Goal: Information Seeking & Learning: Check status

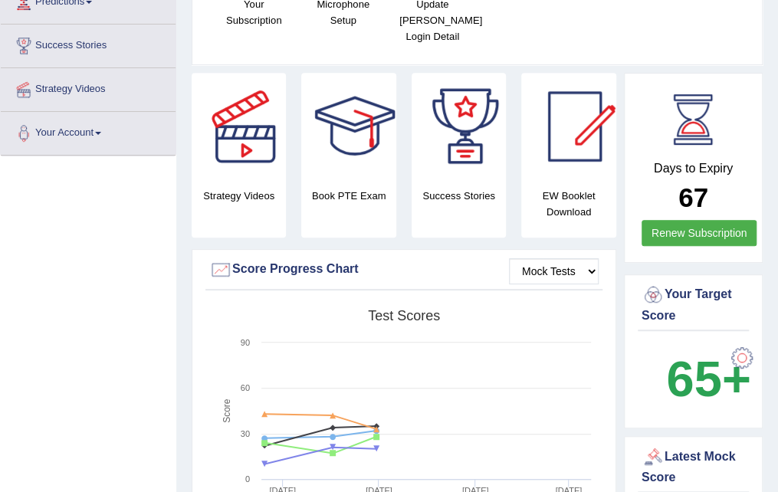
scroll to position [230, 0]
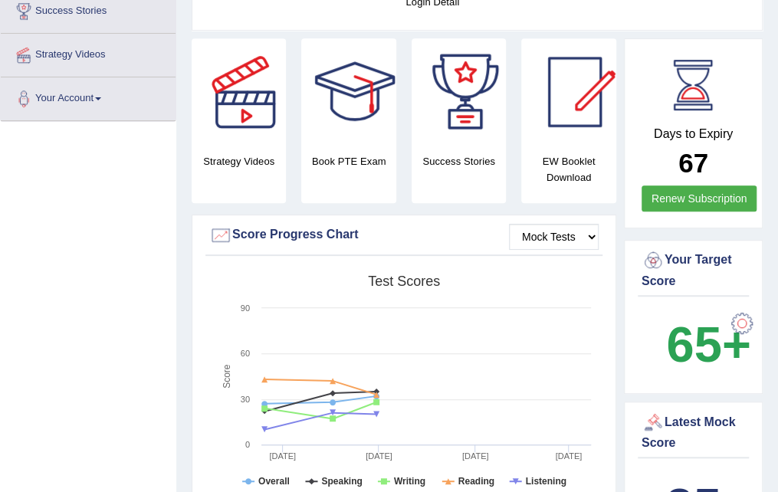
scroll to position [77, 0]
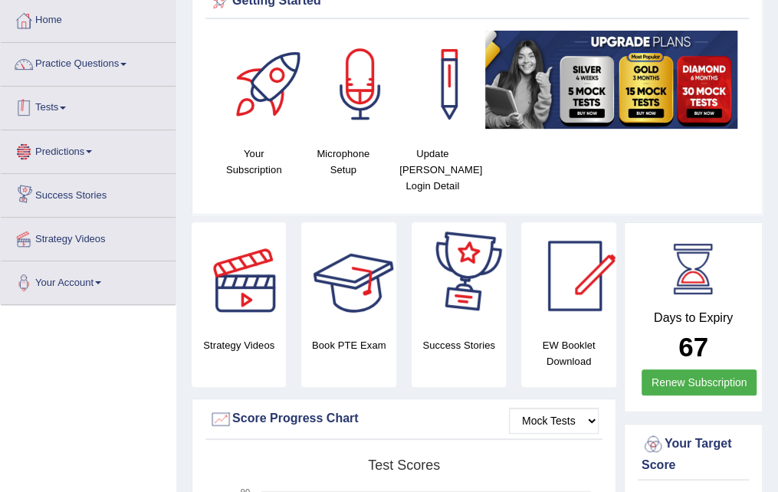
click at [124, 116] on link "Tests" at bounding box center [88, 106] width 175 height 38
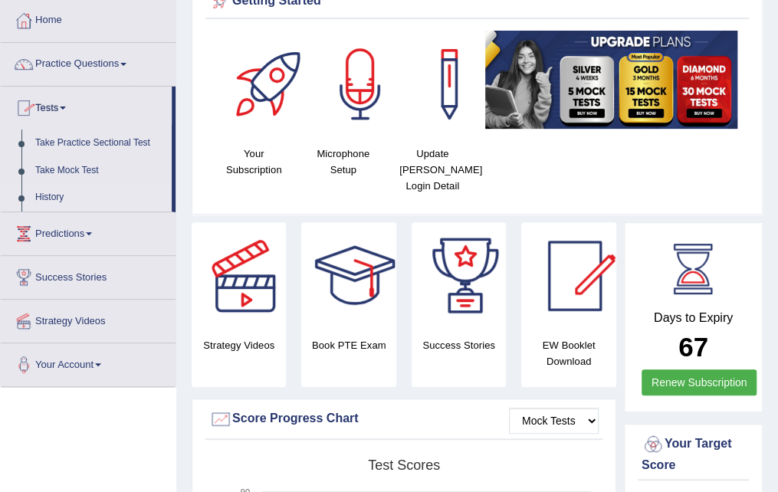
click at [110, 195] on link "History" at bounding box center [99, 198] width 143 height 28
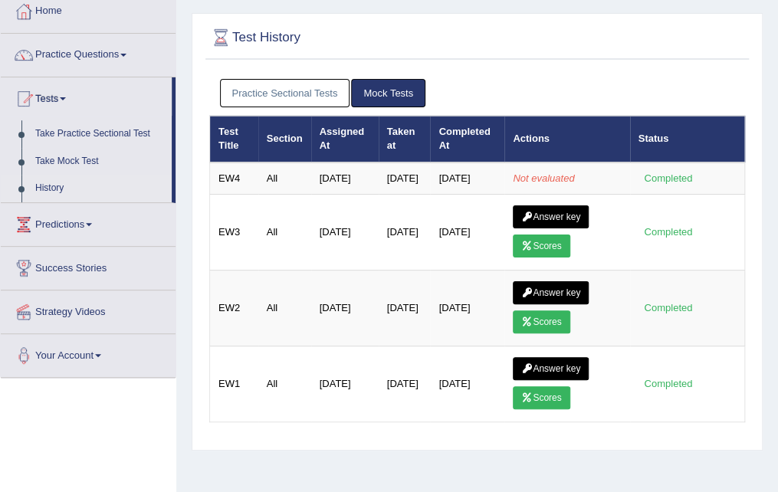
scroll to position [77, 0]
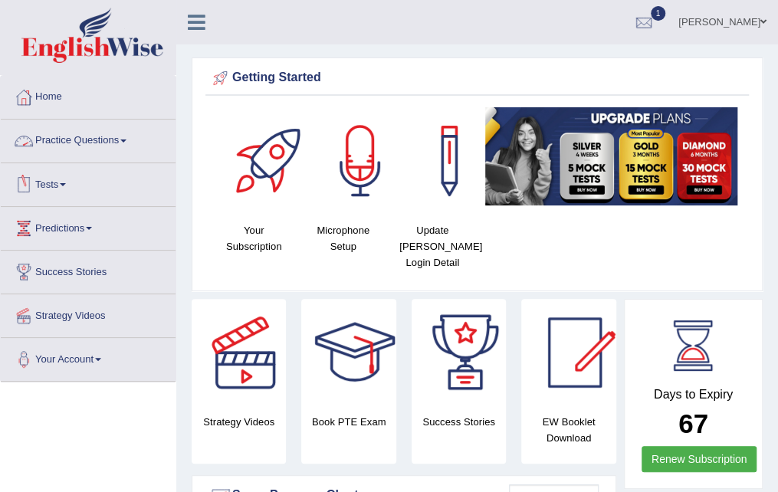
click at [98, 186] on link "Tests" at bounding box center [88, 182] width 175 height 38
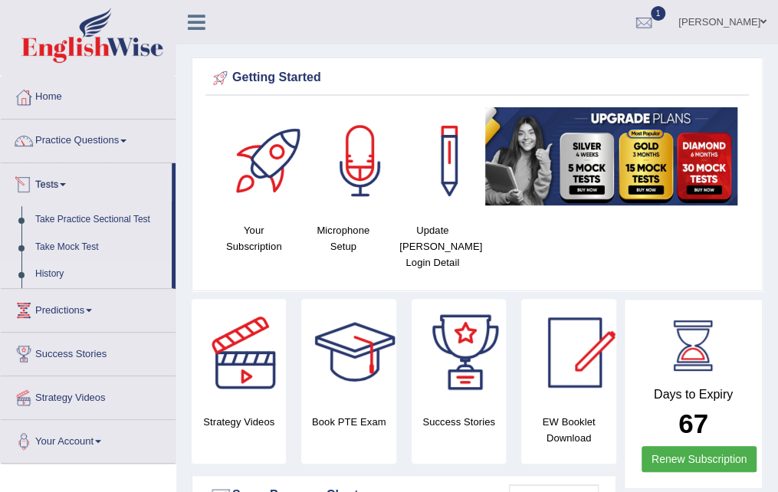
click at [50, 272] on link "History" at bounding box center [99, 275] width 143 height 28
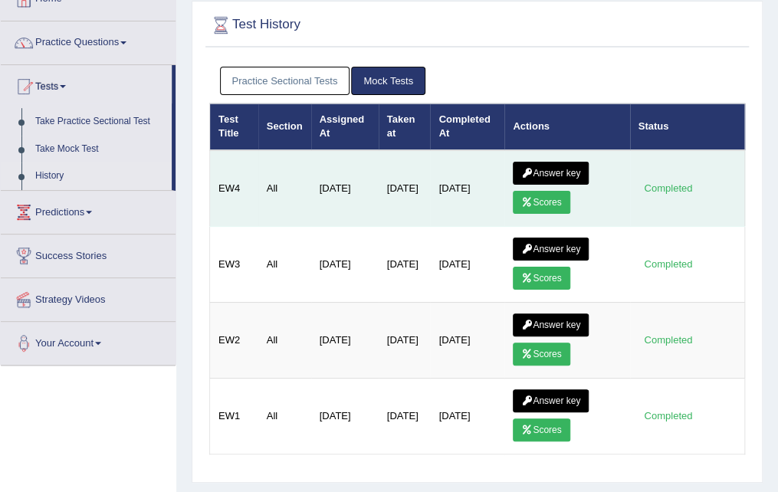
scroll to position [77, 0]
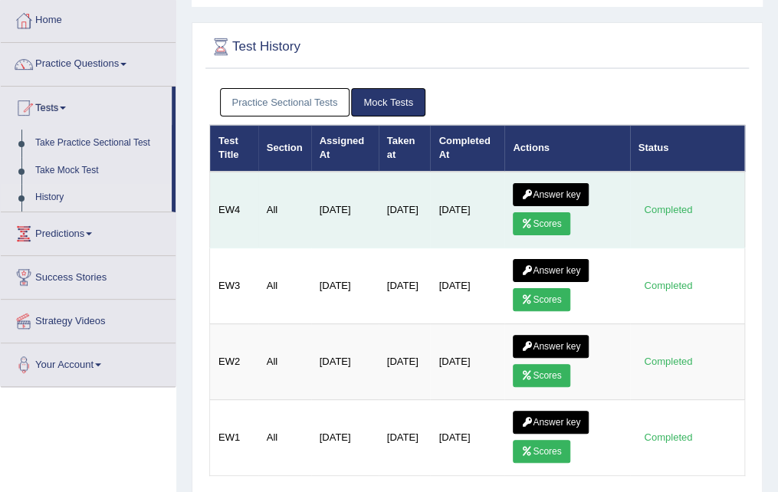
click at [554, 219] on link "Scores" at bounding box center [541, 223] width 57 height 23
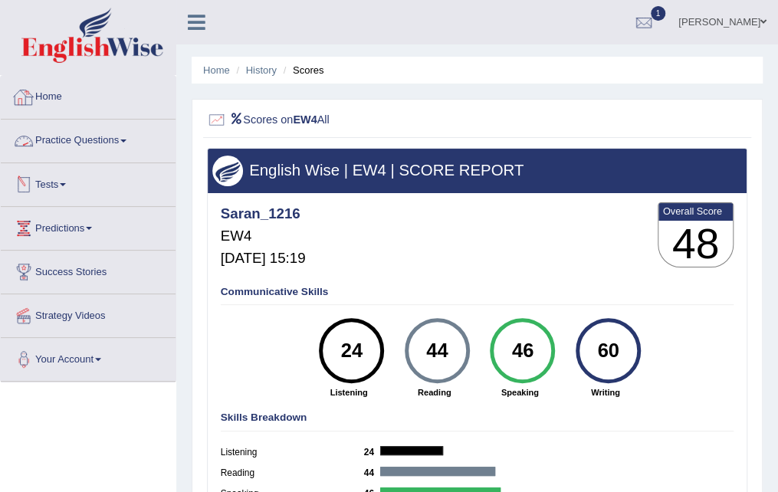
click at [115, 93] on link "Home" at bounding box center [88, 95] width 175 height 38
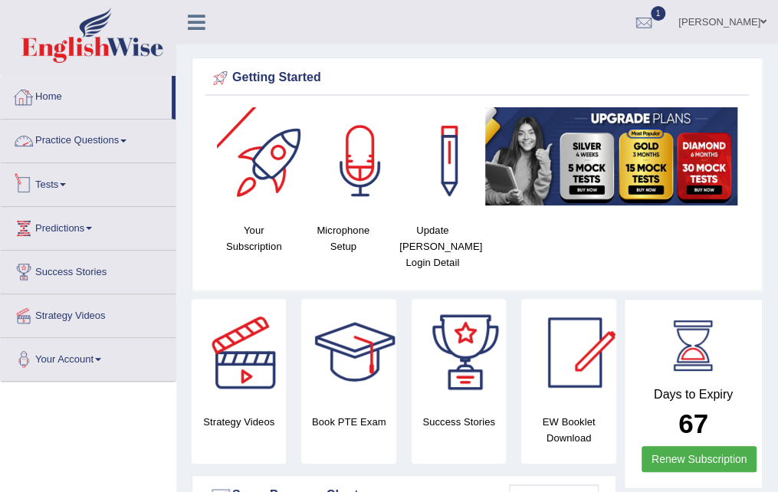
click at [76, 186] on link "Tests" at bounding box center [88, 182] width 175 height 38
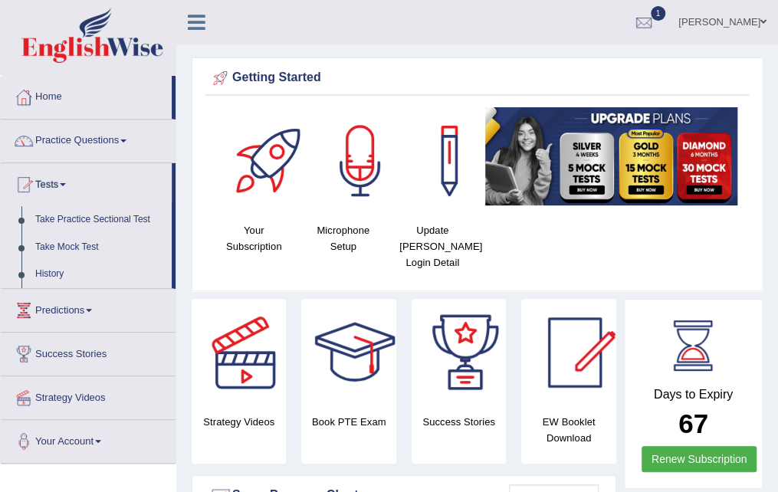
click at [49, 274] on link "History" at bounding box center [99, 275] width 143 height 28
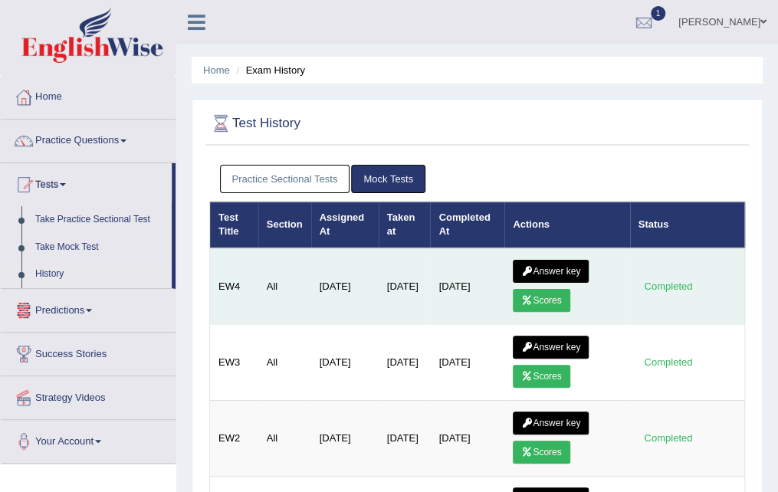
click at [545, 298] on link "Scores" at bounding box center [541, 300] width 57 height 23
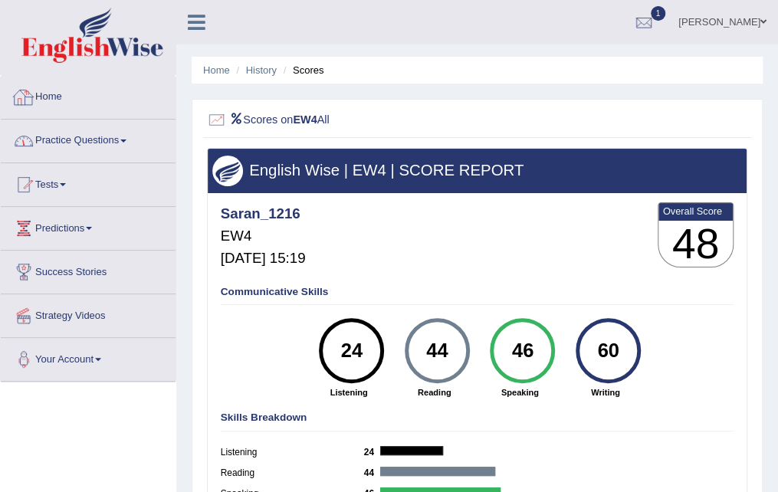
click at [113, 141] on link "Practice Questions" at bounding box center [88, 139] width 175 height 38
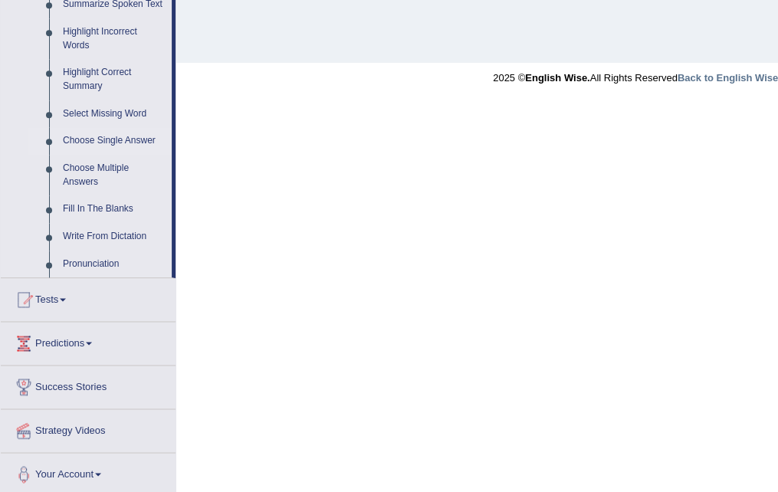
scroll to position [707, 0]
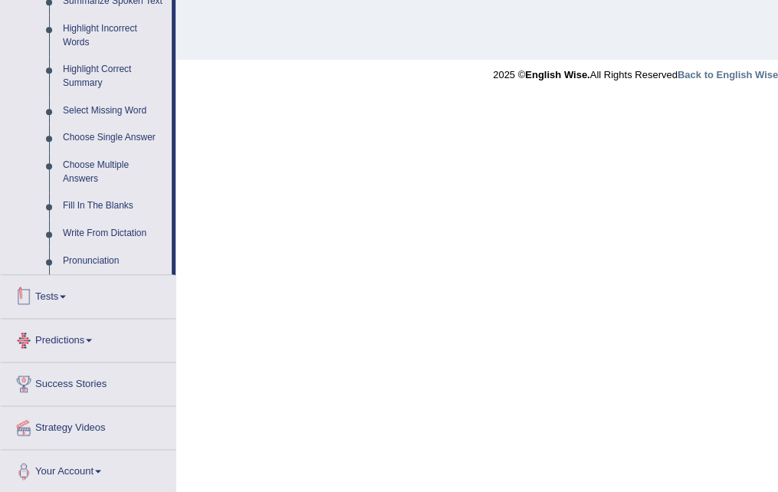
click at [97, 295] on link "Tests" at bounding box center [88, 294] width 175 height 38
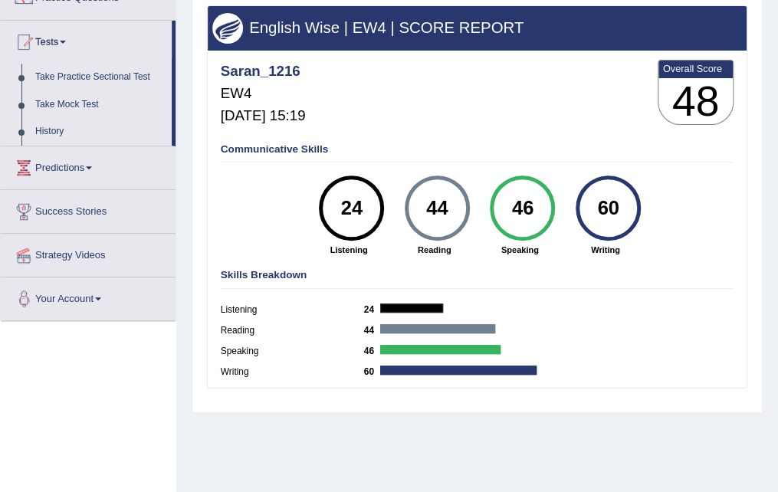
scroll to position [118, 0]
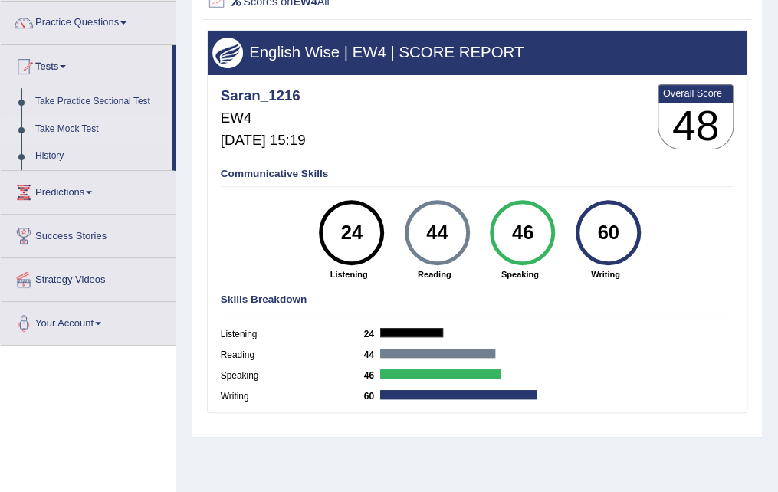
click at [76, 126] on link "Take Mock Test" at bounding box center [99, 130] width 143 height 28
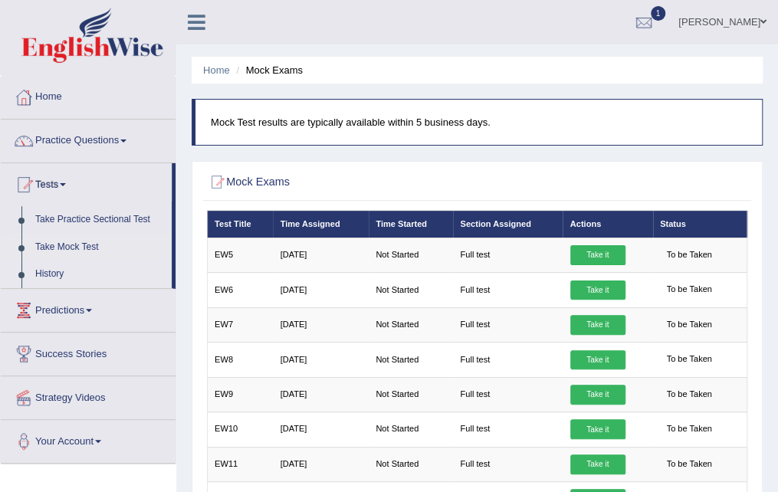
click at [57, 270] on link "History" at bounding box center [99, 275] width 143 height 28
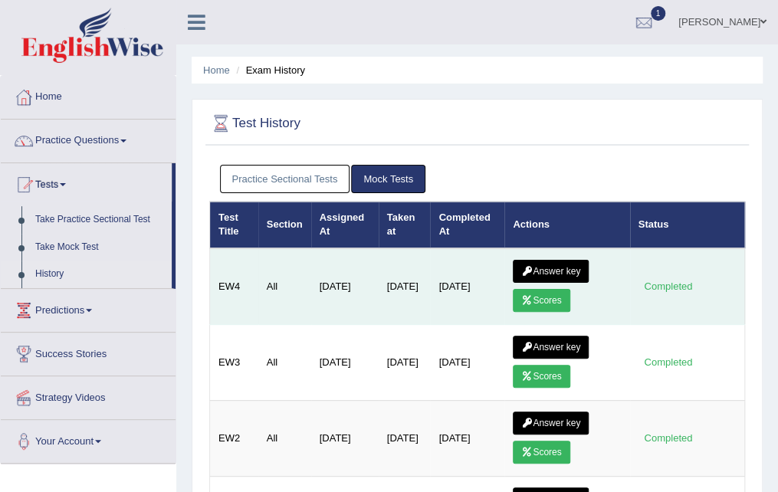
click at [549, 297] on link "Scores" at bounding box center [541, 300] width 57 height 23
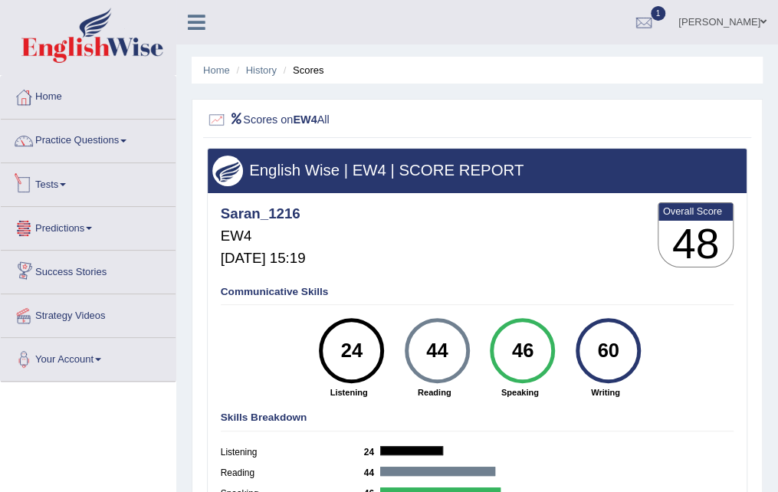
click at [74, 182] on link "Tests" at bounding box center [88, 182] width 175 height 38
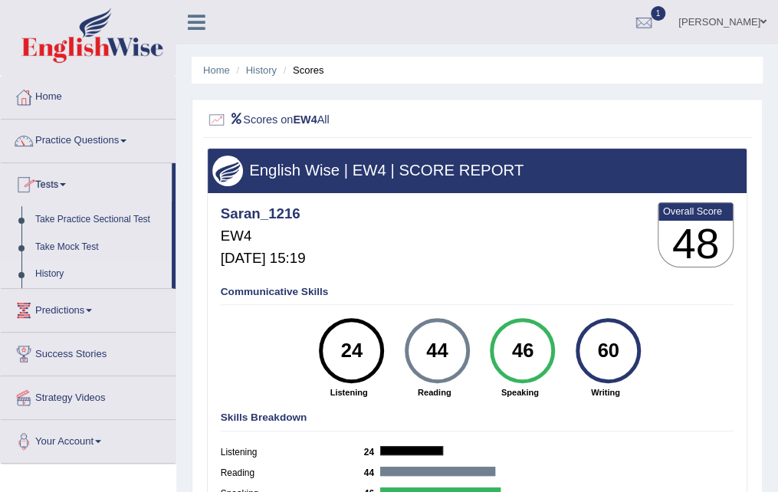
click at [54, 267] on link "History" at bounding box center [99, 275] width 143 height 28
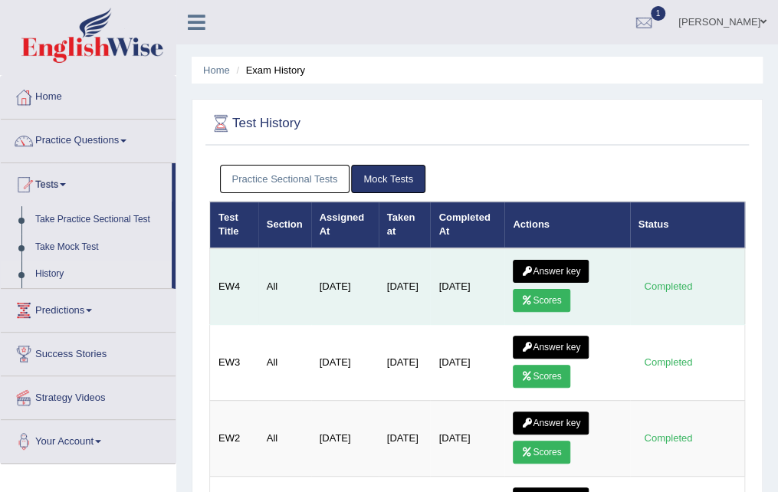
click at [540, 267] on link "Answer key" at bounding box center [551, 271] width 76 height 23
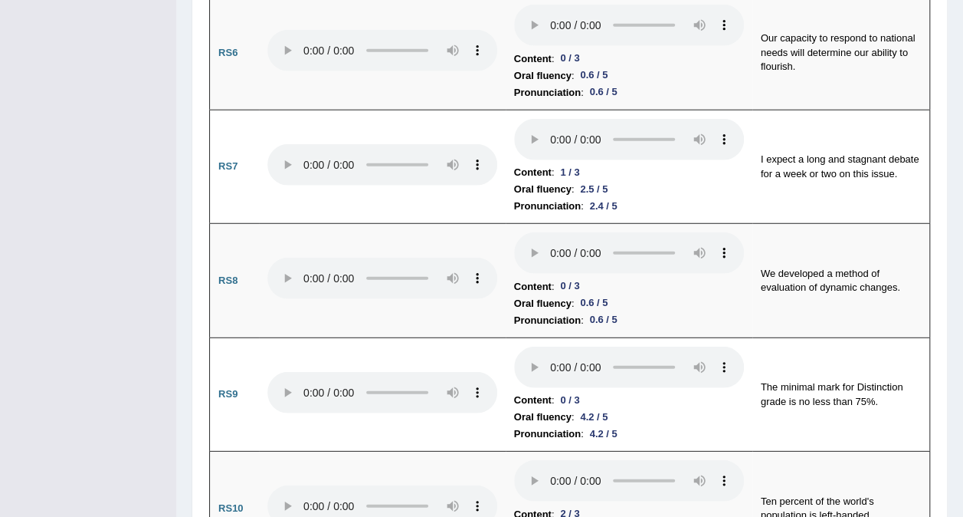
scroll to position [1910, 0]
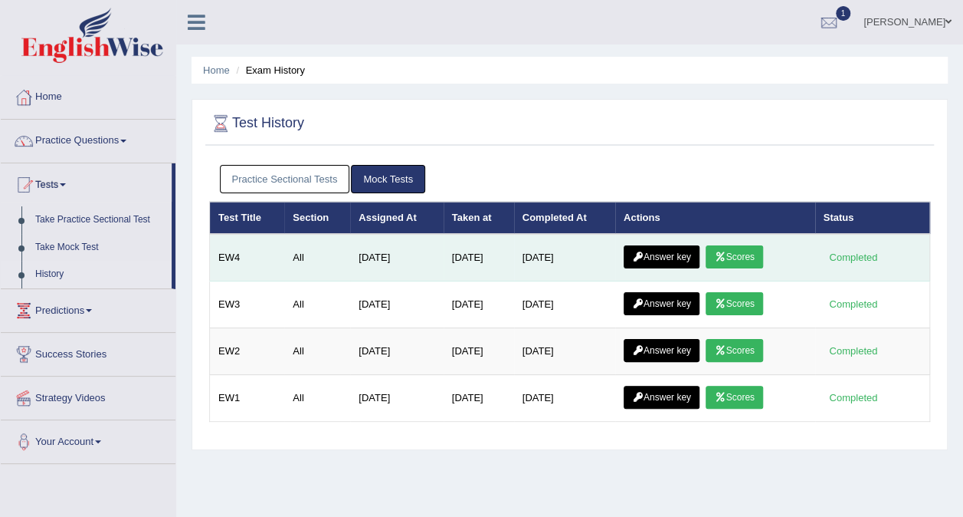
click at [680, 257] on link "Answer key" at bounding box center [662, 256] width 76 height 23
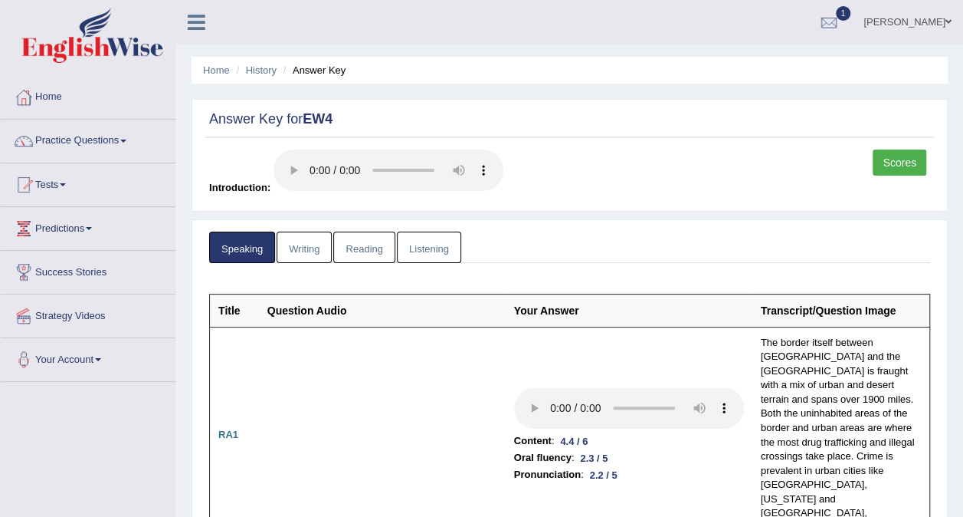
click at [305, 246] on link "Writing" at bounding box center [304, 246] width 55 height 31
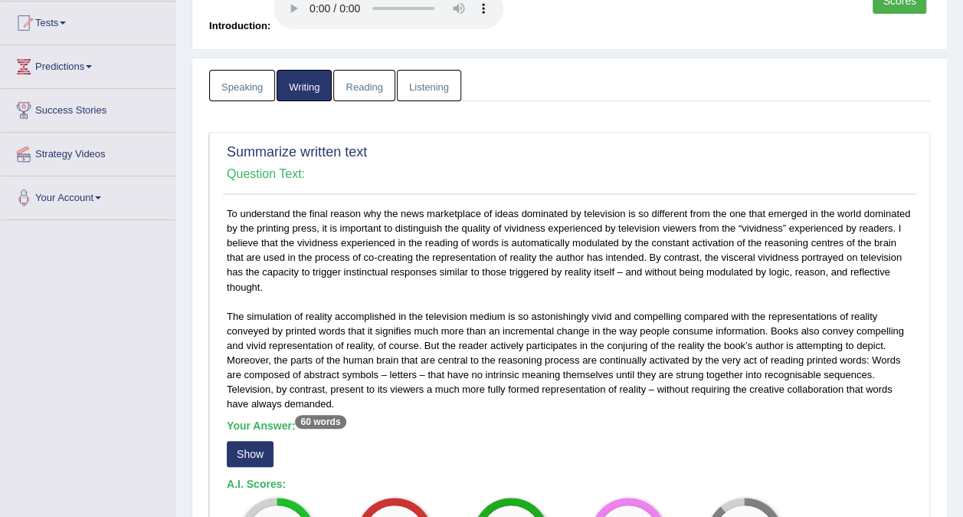
scroll to position [138, 0]
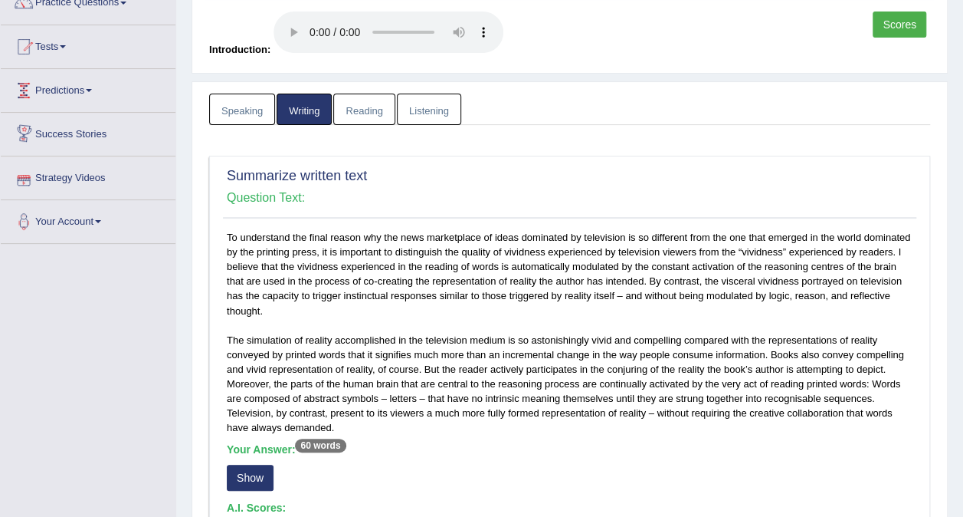
click at [356, 113] on link "Reading" at bounding box center [363, 108] width 61 height 31
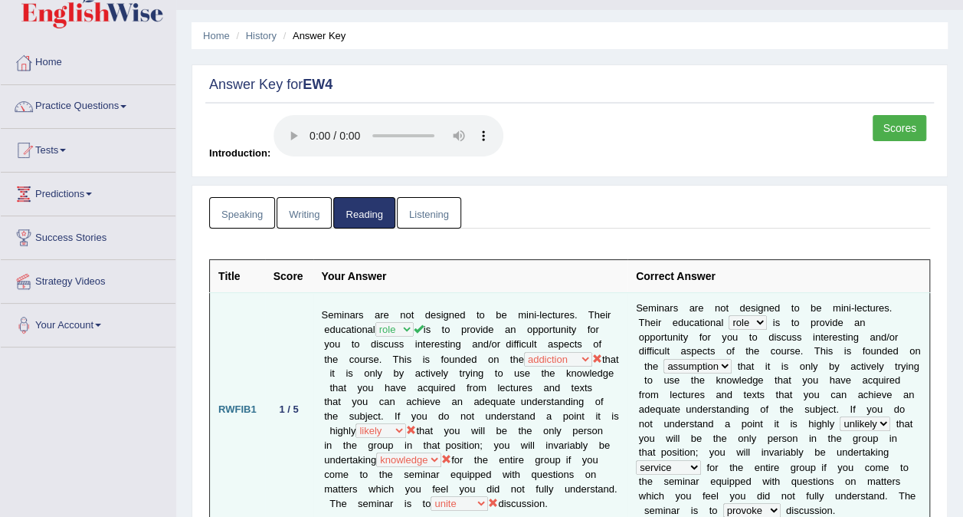
scroll to position [0, 0]
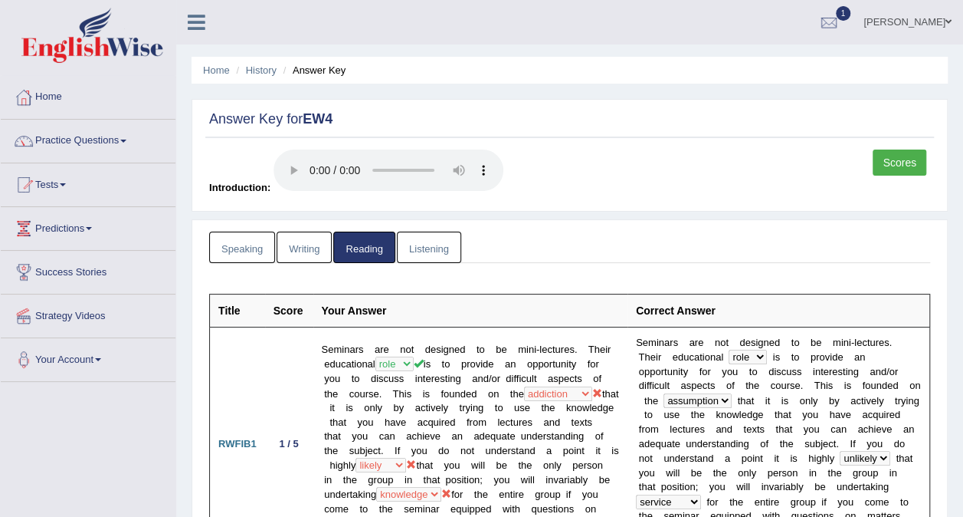
click at [428, 244] on link "Listening" at bounding box center [429, 246] width 64 height 31
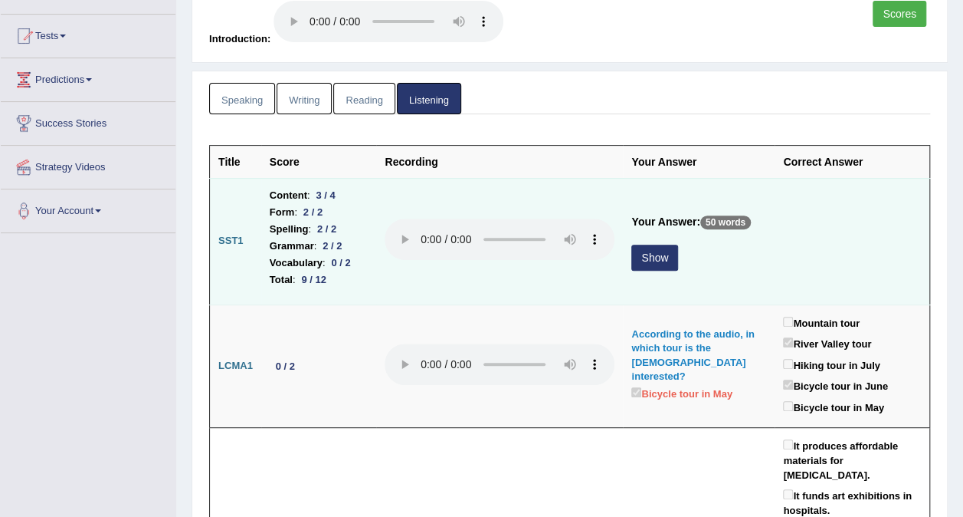
scroll to position [153, 0]
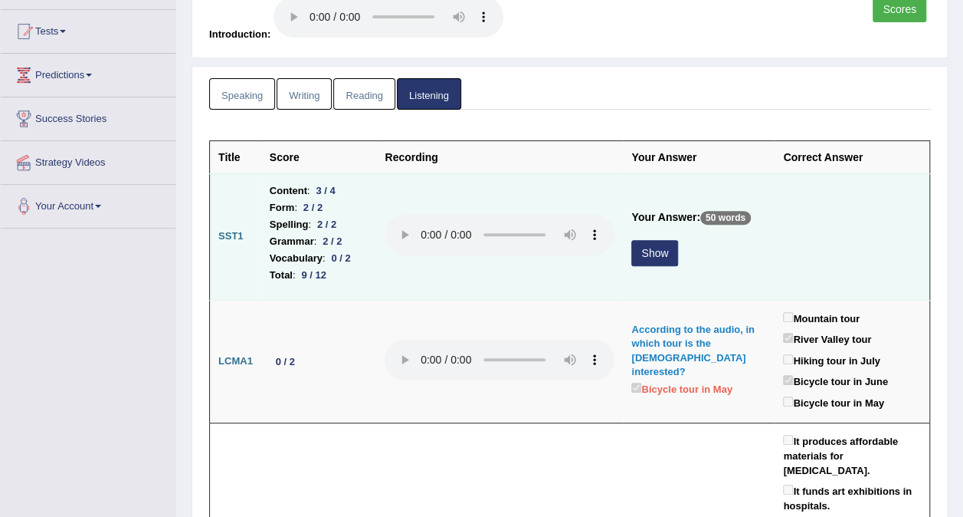
click at [678, 255] on button "Show" at bounding box center [654, 253] width 47 height 26
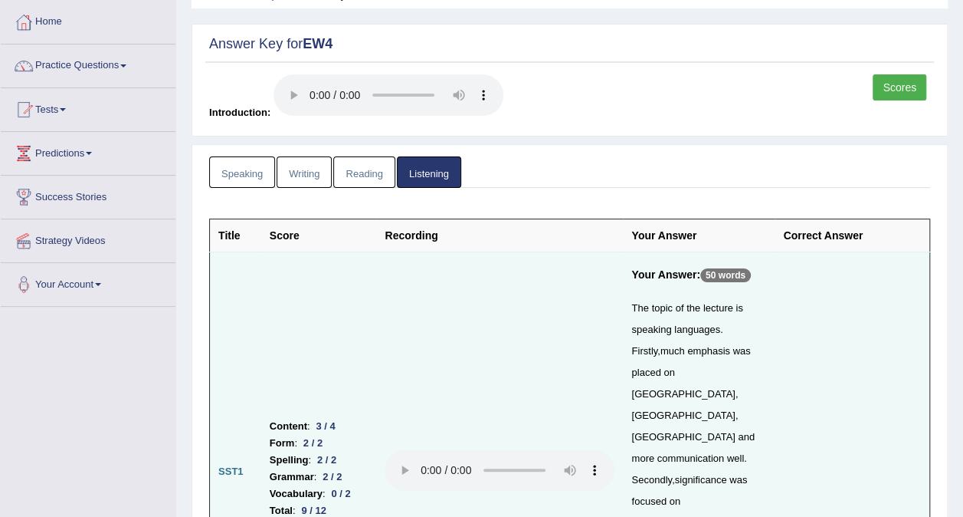
scroll to position [0, 0]
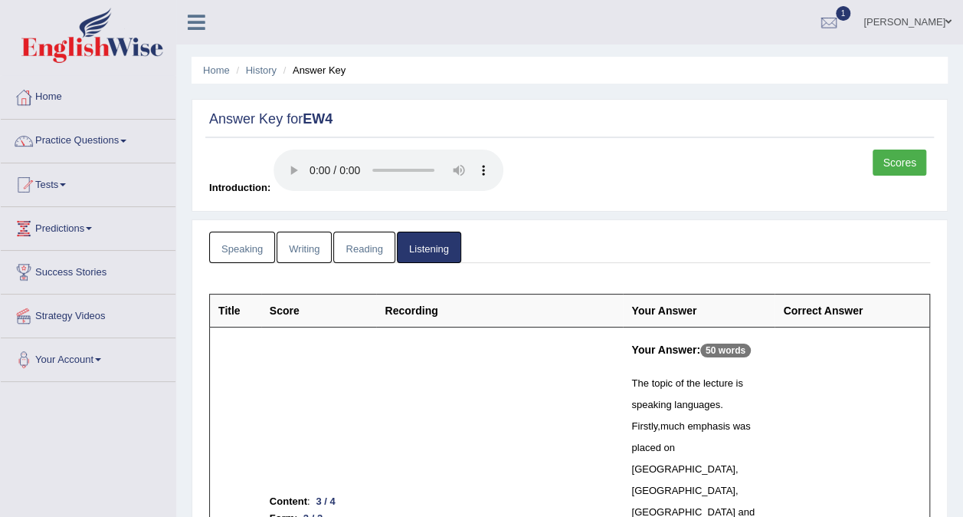
click at [197, 20] on icon at bounding box center [197, 22] width 18 height 20
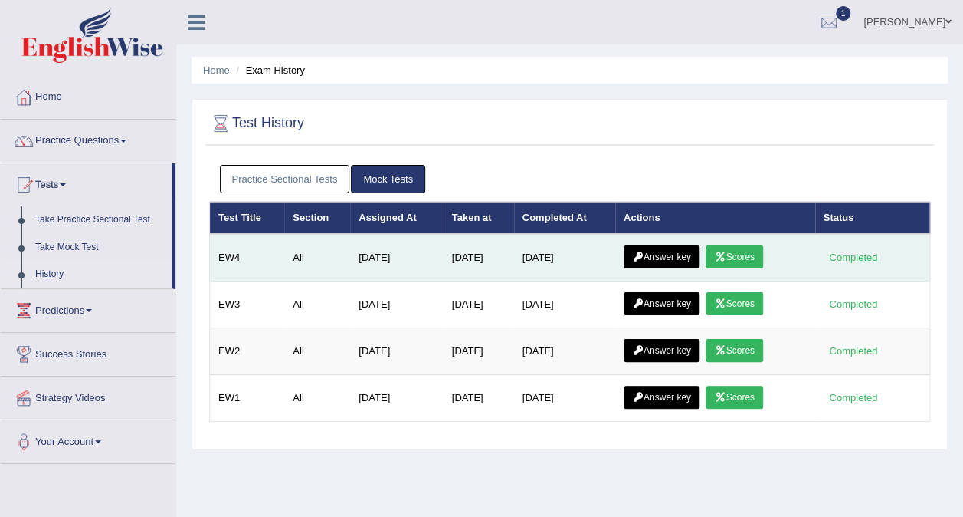
click at [753, 257] on link "Scores" at bounding box center [734, 256] width 57 height 23
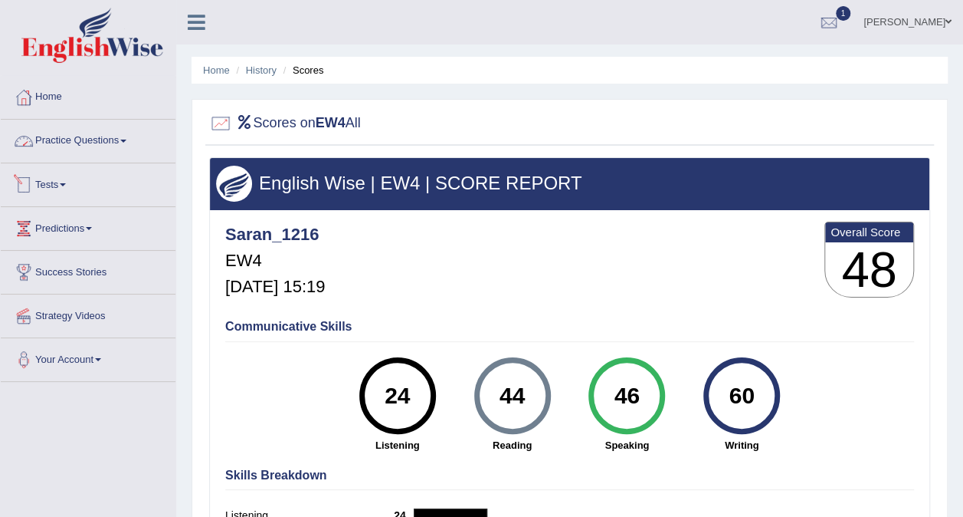
click at [126, 140] on span at bounding box center [123, 140] width 6 height 3
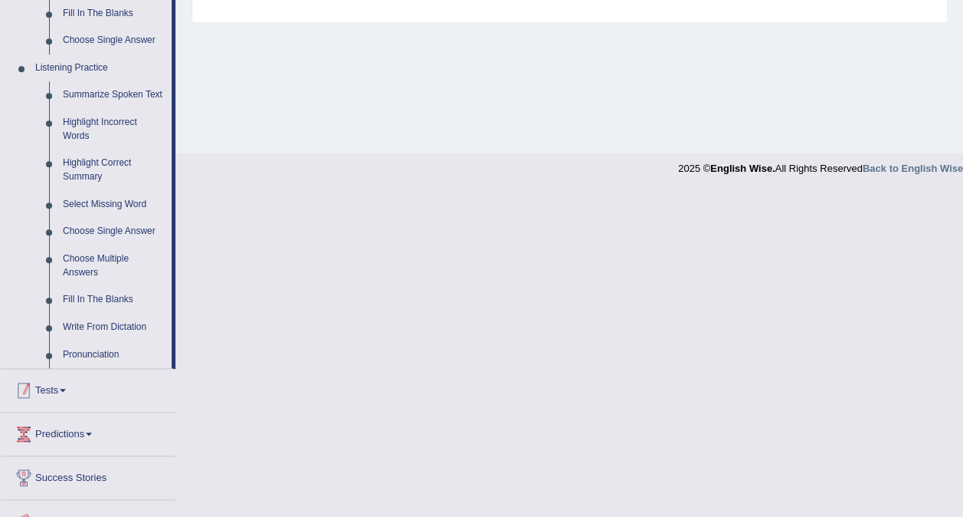
click at [72, 388] on link "Tests" at bounding box center [88, 388] width 175 height 38
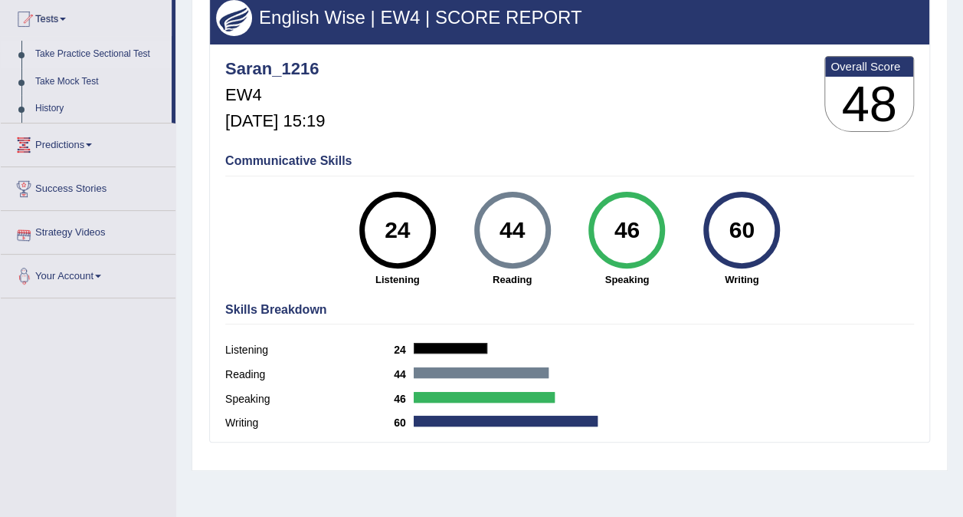
scroll to position [89, 0]
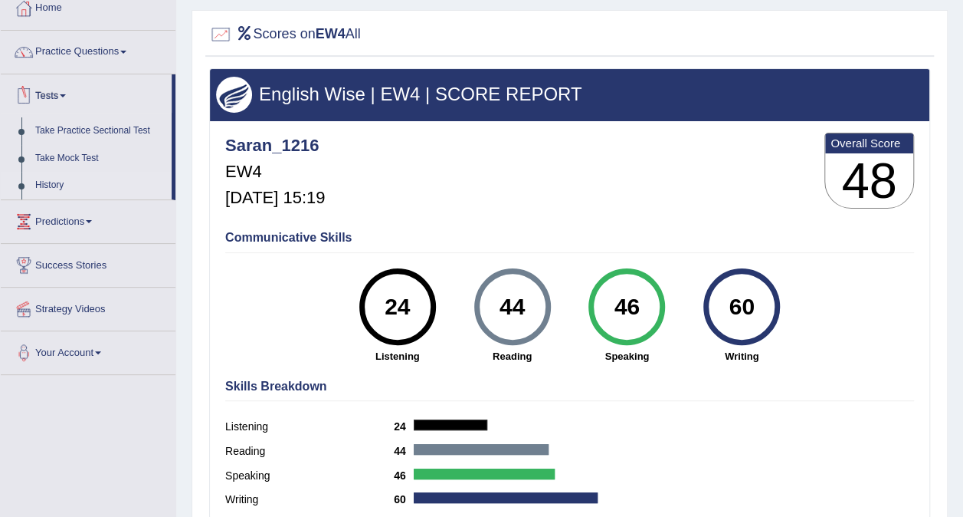
click at [60, 181] on link "History" at bounding box center [99, 186] width 143 height 28
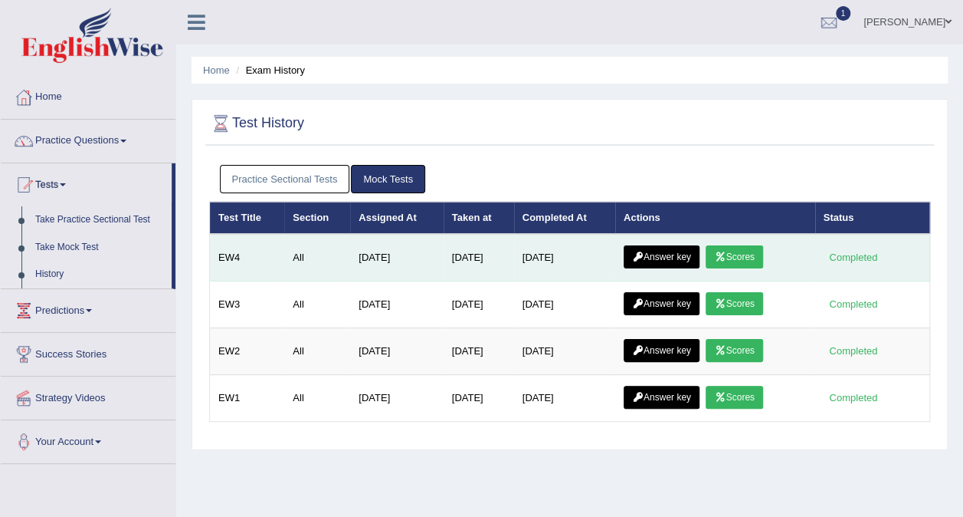
click at [684, 247] on link "Answer key" at bounding box center [662, 256] width 76 height 23
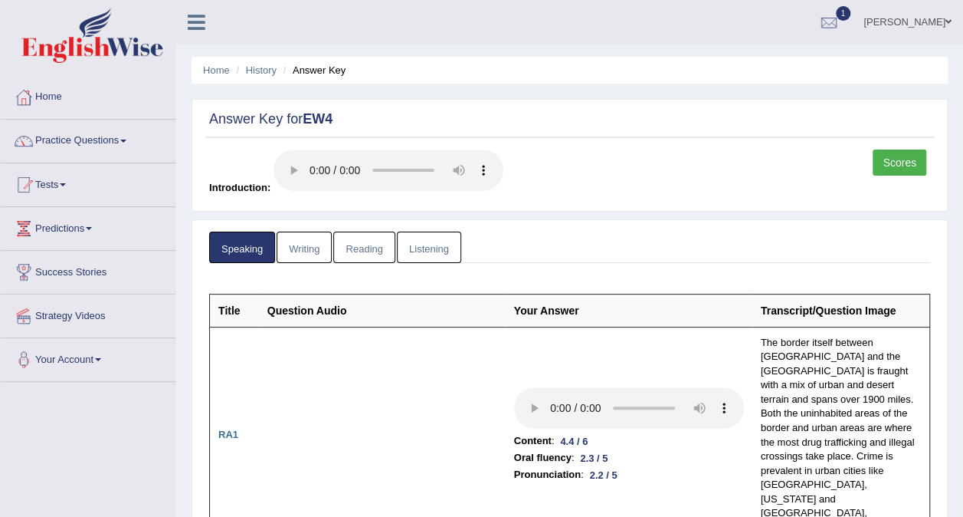
click at [300, 249] on link "Writing" at bounding box center [304, 246] width 55 height 31
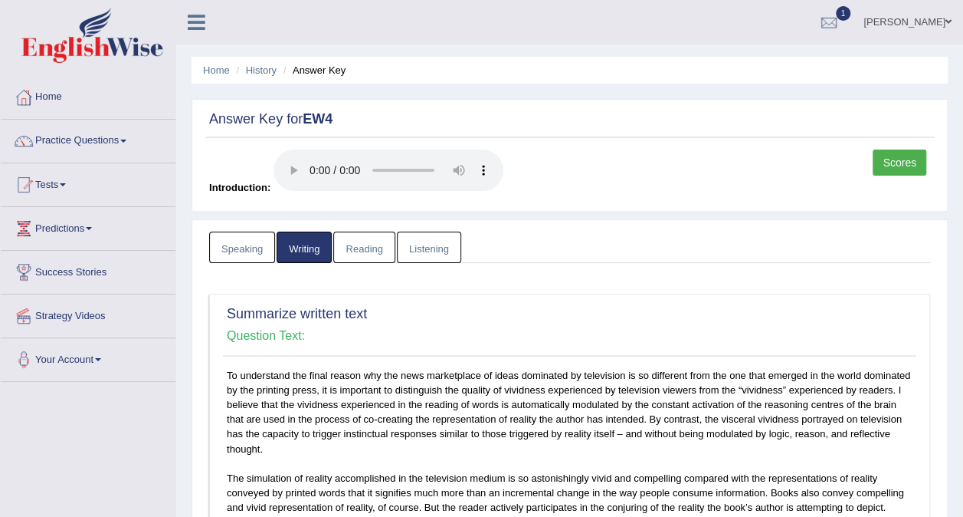
click at [441, 257] on link "Listening" at bounding box center [429, 246] width 64 height 31
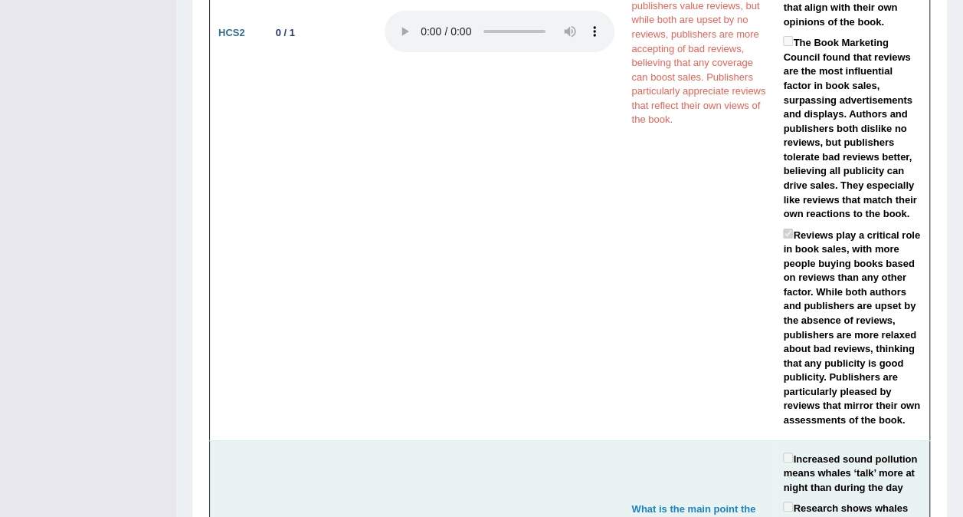
scroll to position [3219, 0]
